Goal: Information Seeking & Learning: Learn about a topic

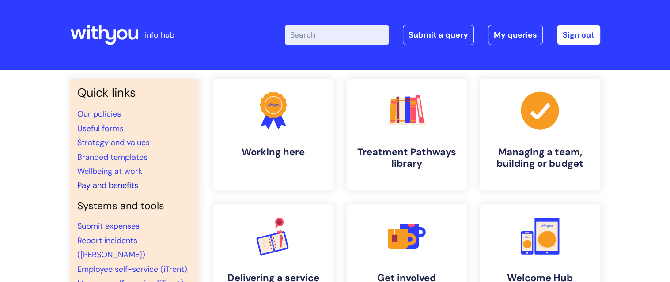
click at [125, 181] on link "Pay and benefits" at bounding box center [107, 185] width 61 height 11
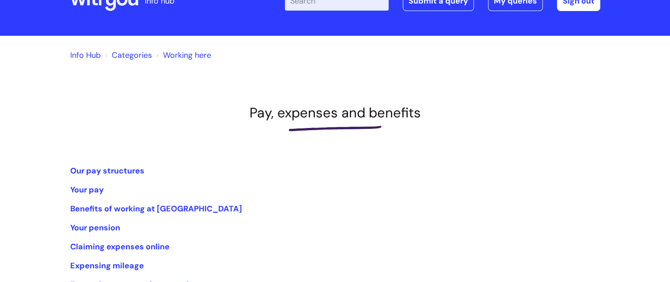
scroll to position [88, 0]
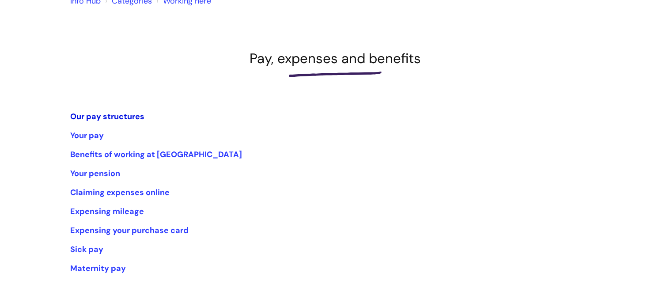
click at [115, 117] on link "Our pay structures" at bounding box center [107, 116] width 74 height 11
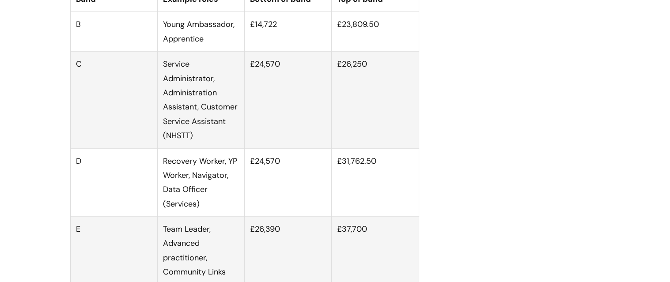
scroll to position [574, 0]
